Goal: Task Accomplishment & Management: Complete application form

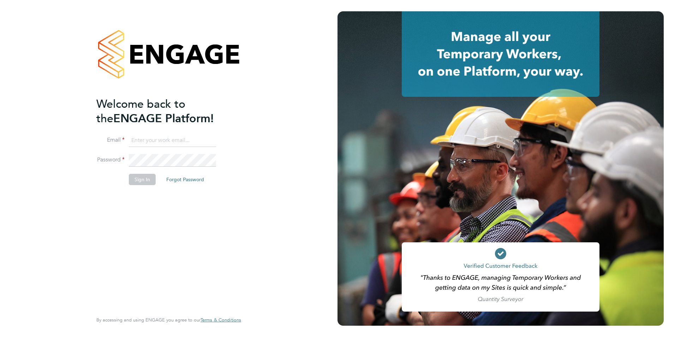
type input "ender.kemaneci@bhafc.co.uk"
click at [138, 179] on button "Sign In" at bounding box center [142, 179] width 27 height 11
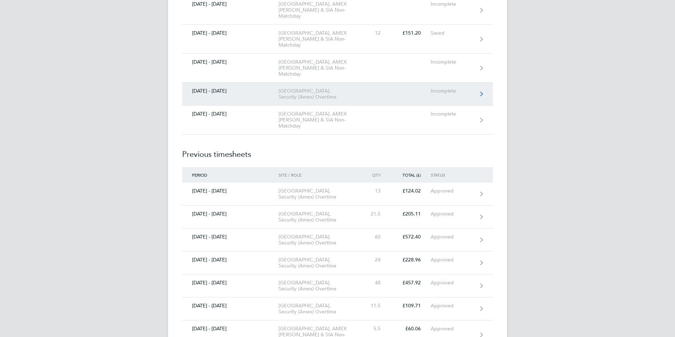
scroll to position [2261, 0]
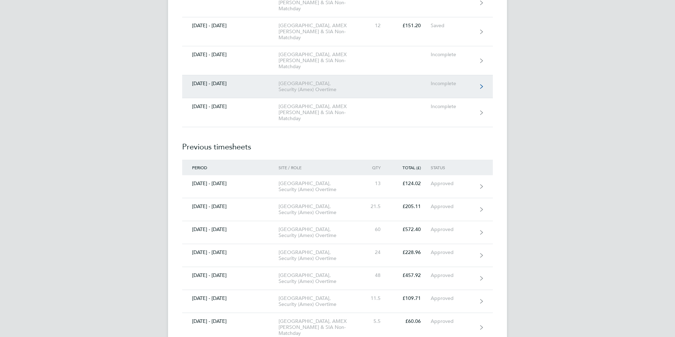
click at [291, 93] on div "[GEOGRAPHIC_DATA], Security (Amex) Overtime" at bounding box center [319, 87] width 81 height 12
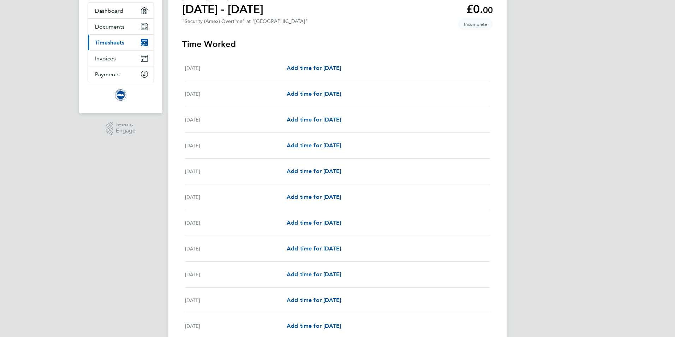
scroll to position [141, 0]
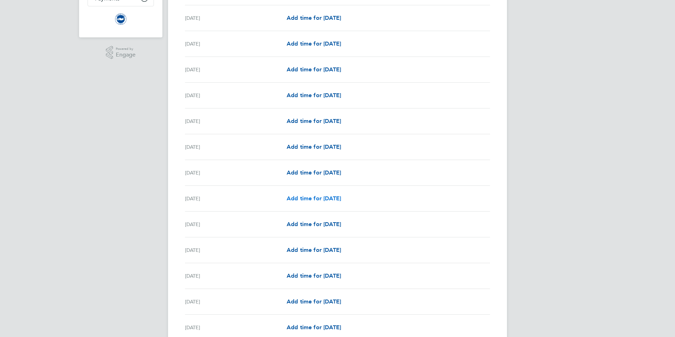
click at [341, 199] on span "Add time for [DATE]" at bounding box center [314, 198] width 54 height 7
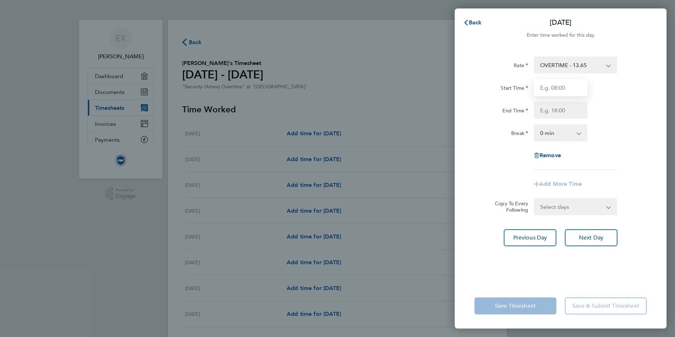
click at [561, 89] on input "Start Time" at bounding box center [561, 87] width 54 height 17
type input "19:00"
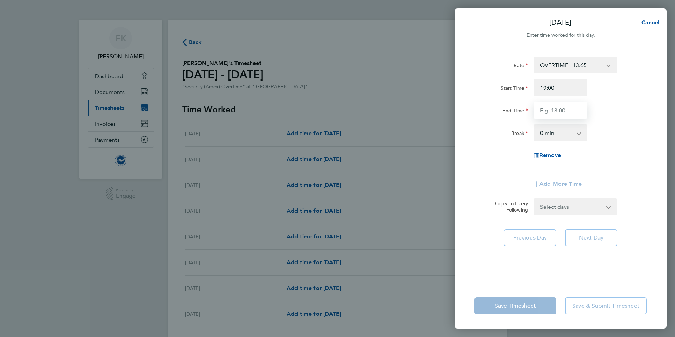
click at [564, 109] on input "End Time" at bounding box center [561, 110] width 54 height 17
type input "07:00"
click at [579, 133] on app-icon-cross-button at bounding box center [583, 133] width 8 height 16
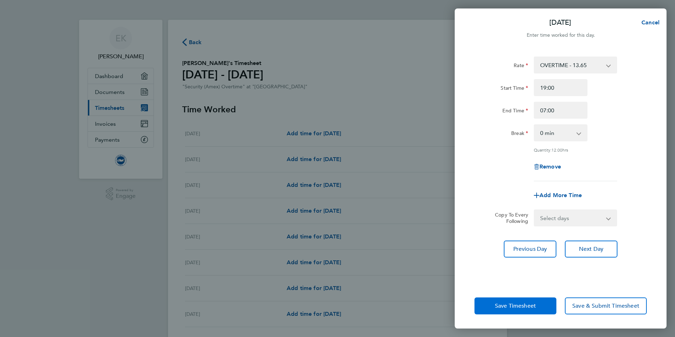
click at [521, 308] on span "Save Timesheet" at bounding box center [515, 305] width 41 height 7
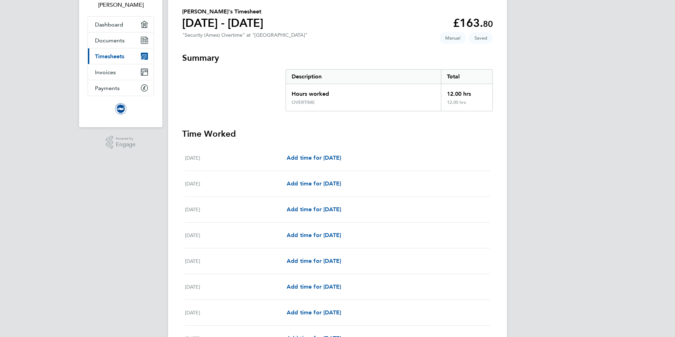
scroll to position [212, 0]
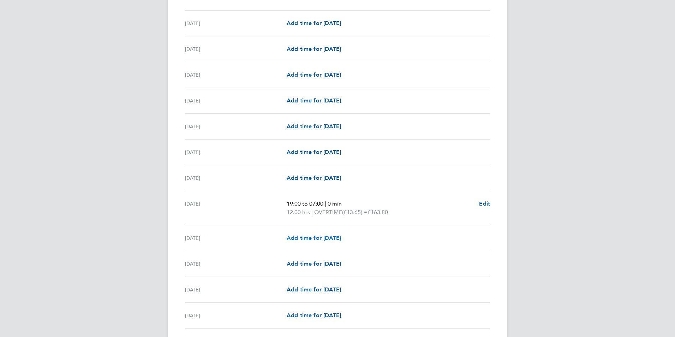
click at [341, 238] on span "Add time for [DATE]" at bounding box center [314, 238] width 54 height 7
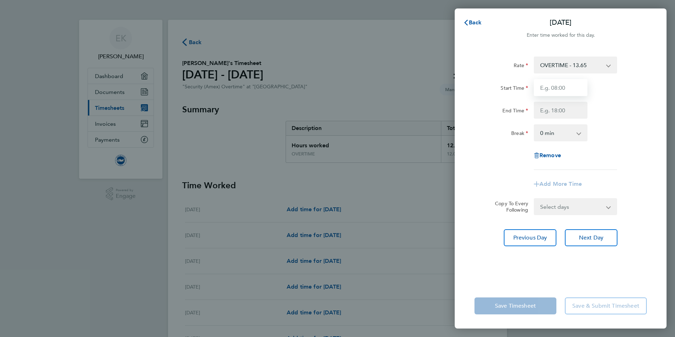
click at [567, 88] on input "Start Time" at bounding box center [561, 87] width 54 height 17
type input "19:00"
type input "07:00"
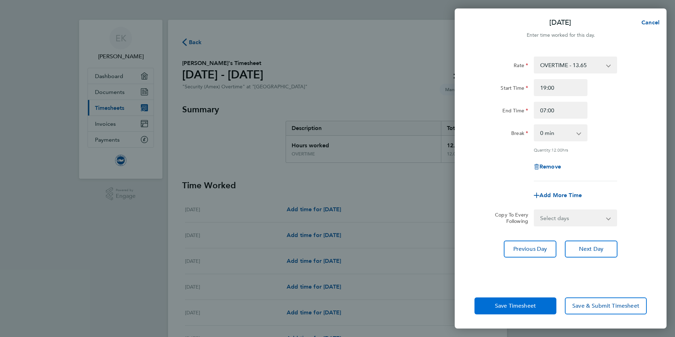
click at [515, 307] on span "Save Timesheet" at bounding box center [515, 305] width 41 height 7
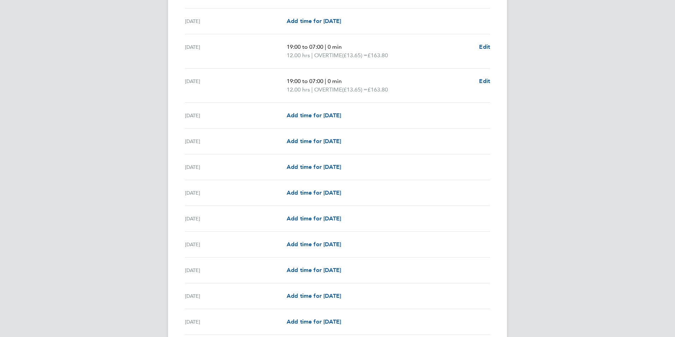
scroll to position [389, 0]
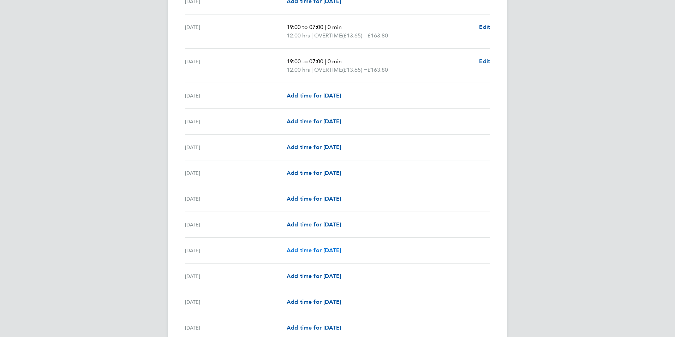
click at [341, 251] on span "Add time for [DATE]" at bounding box center [314, 250] width 54 height 7
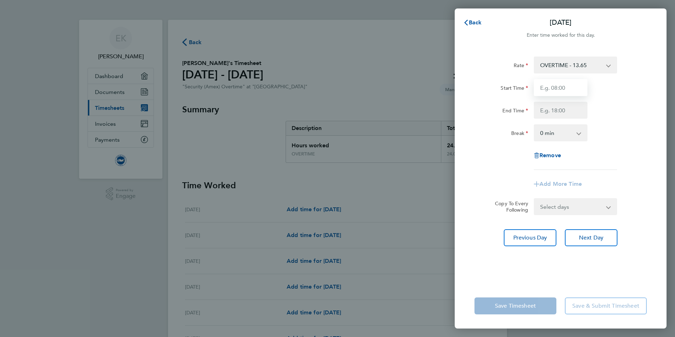
click at [562, 87] on input "Start Time" at bounding box center [561, 87] width 54 height 17
type input "19:00"
type input "07:00"
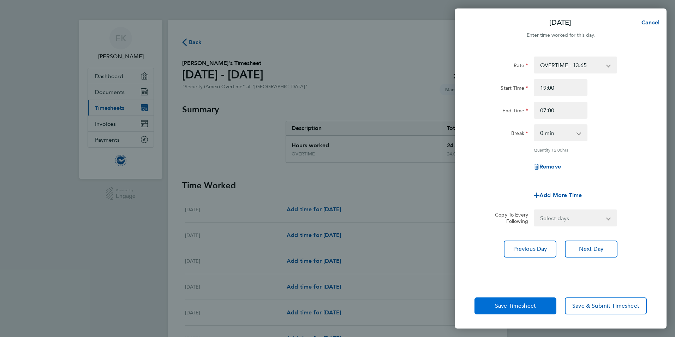
click at [512, 308] on span "Save Timesheet" at bounding box center [515, 305] width 41 height 7
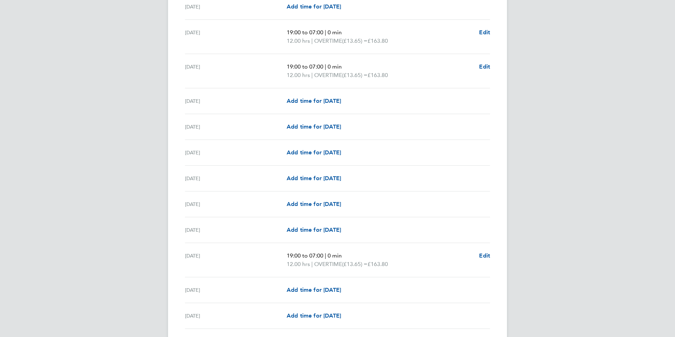
scroll to position [424, 0]
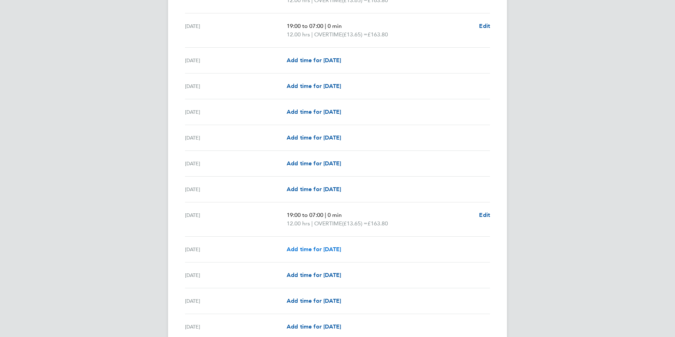
click at [341, 251] on span "Add time for [DATE]" at bounding box center [314, 249] width 54 height 7
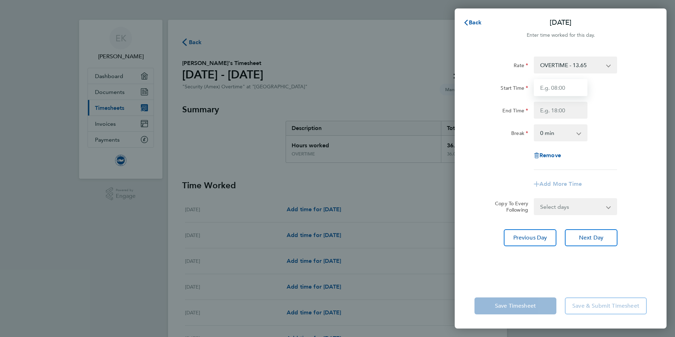
click at [561, 88] on input "Start Time" at bounding box center [561, 87] width 54 height 17
type input "19:00"
type input "07:00"
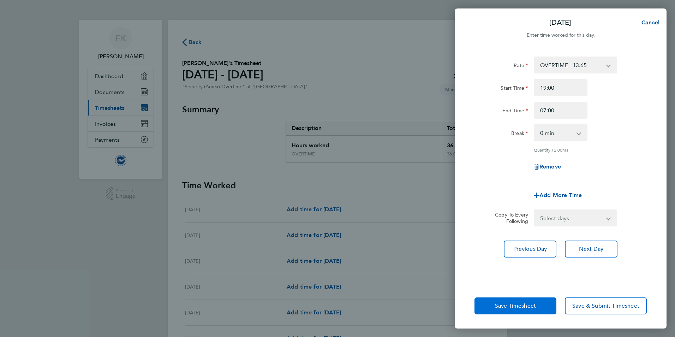
click at [520, 305] on span "Save Timesheet" at bounding box center [515, 305] width 41 height 7
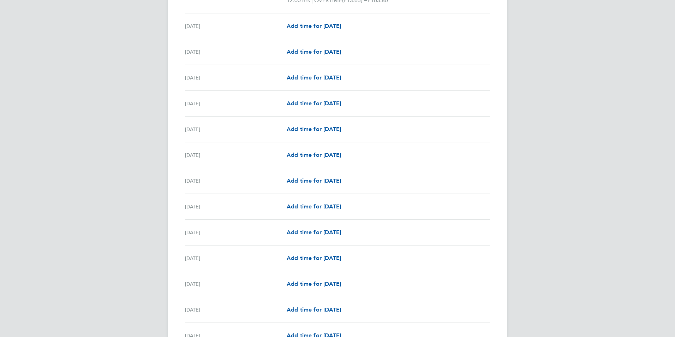
scroll to position [755, 0]
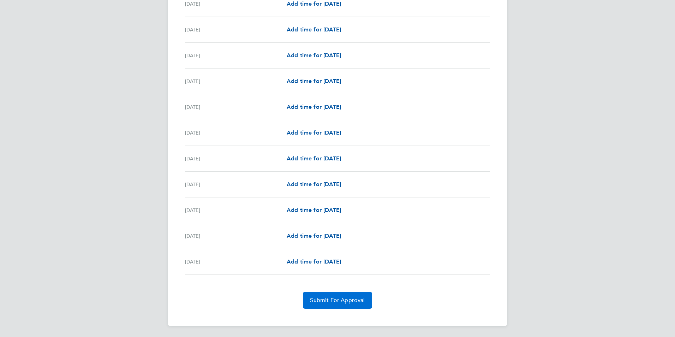
click at [333, 298] on span "Submit For Approval" at bounding box center [337, 300] width 55 height 7
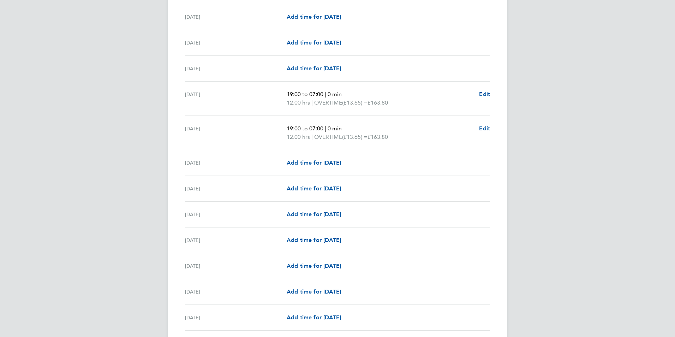
scroll to position [721, 0]
